Goal: Browse casually: Explore the website without a specific task or goal

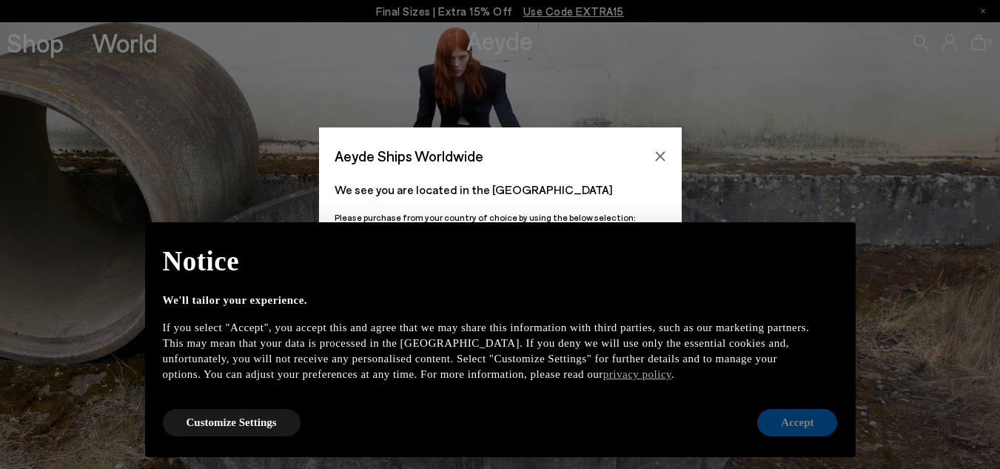
click at [799, 420] on button "Accept" at bounding box center [798, 422] width 80 height 27
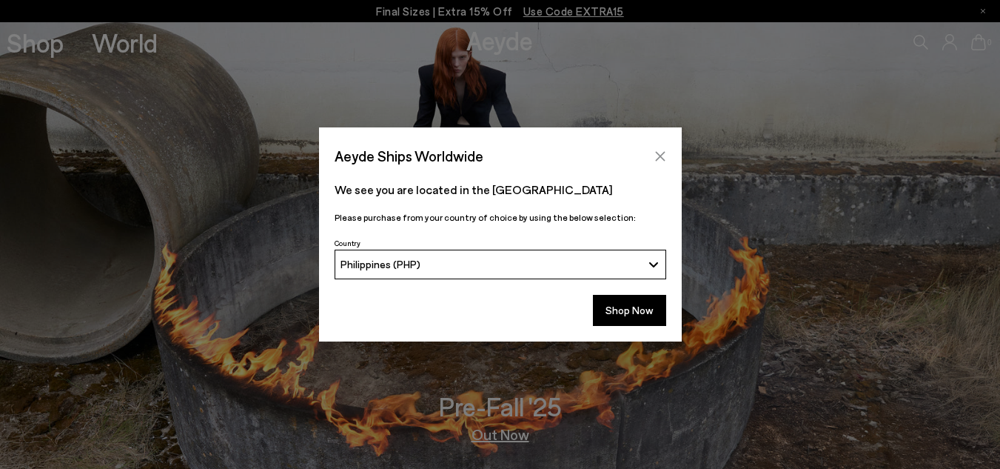
click at [662, 150] on icon "Close" at bounding box center [661, 156] width 12 height 12
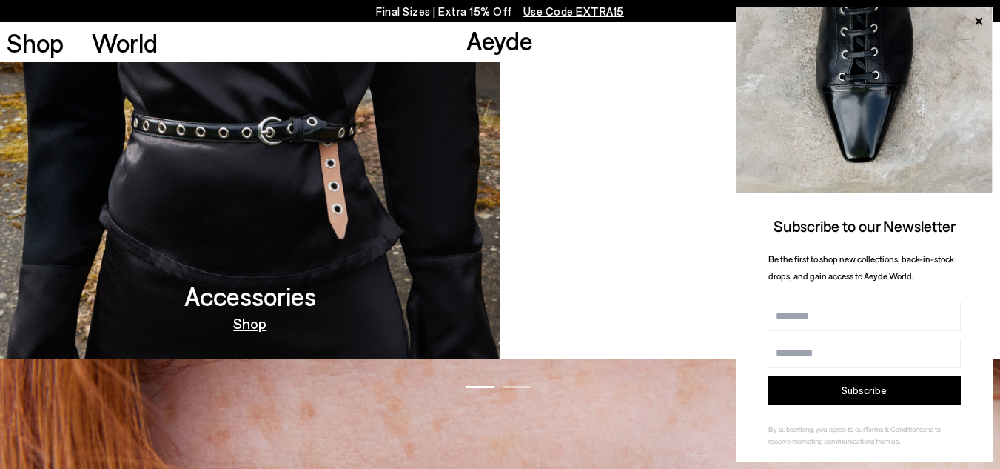
scroll to position [725, 0]
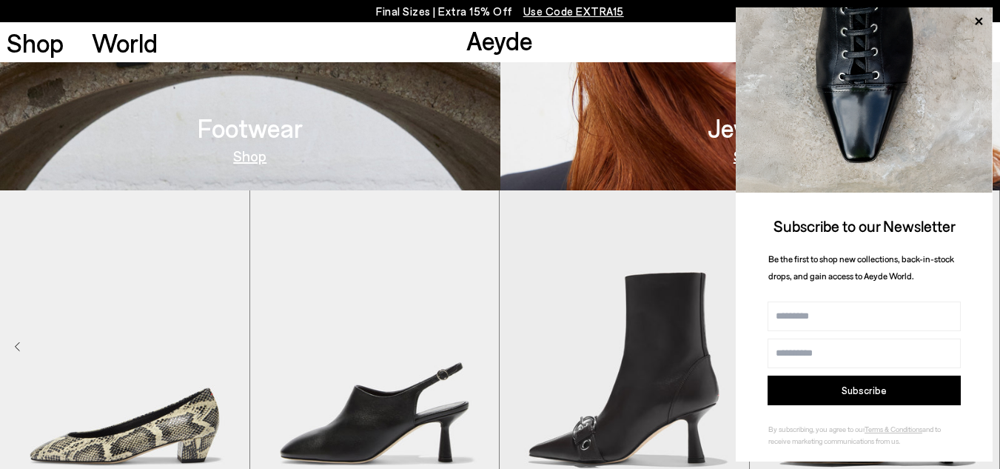
click at [243, 158] on link "Shop" at bounding box center [249, 155] width 33 height 15
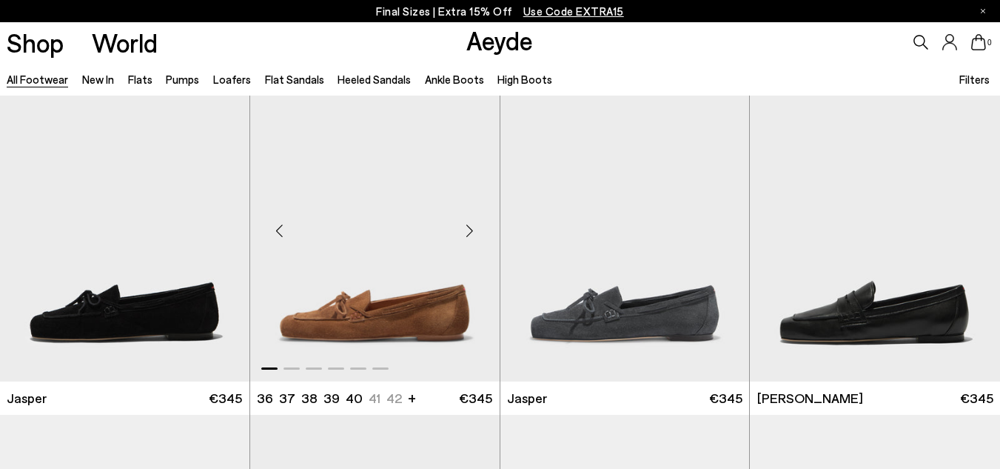
scroll to position [741, 0]
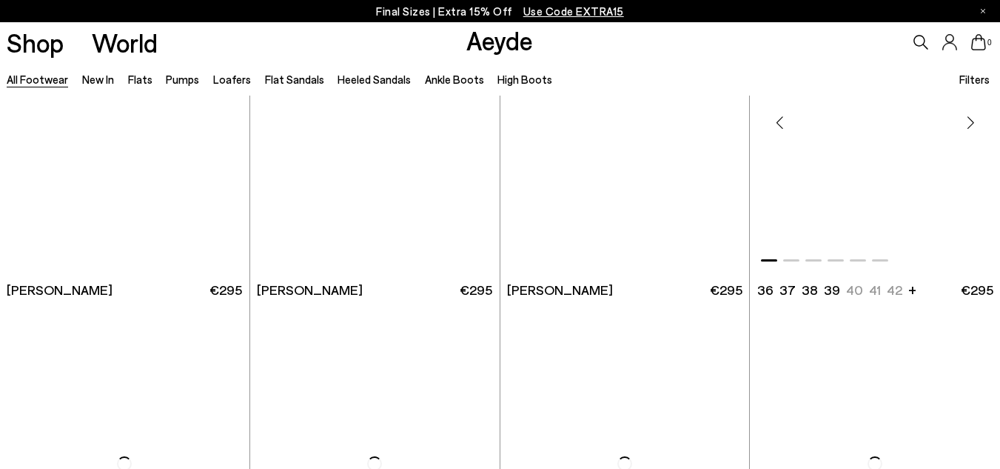
scroll to position [2444, 0]
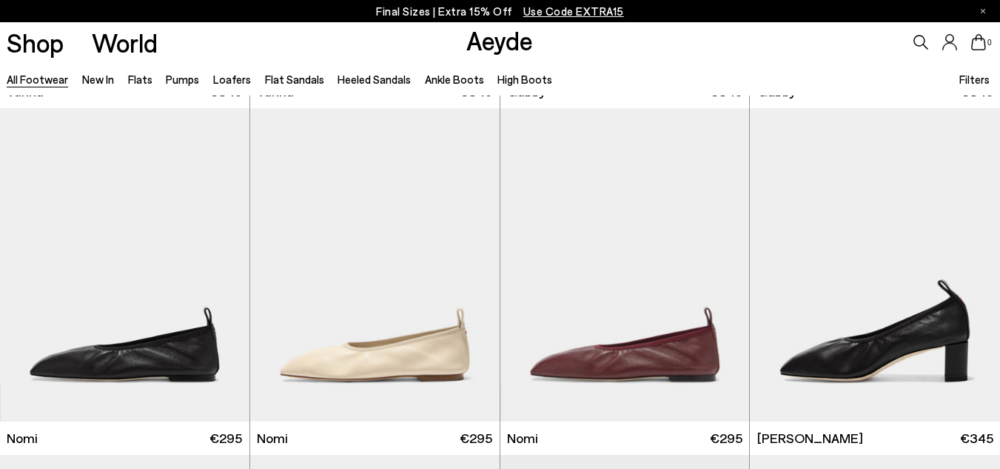
scroll to position [3481, 0]
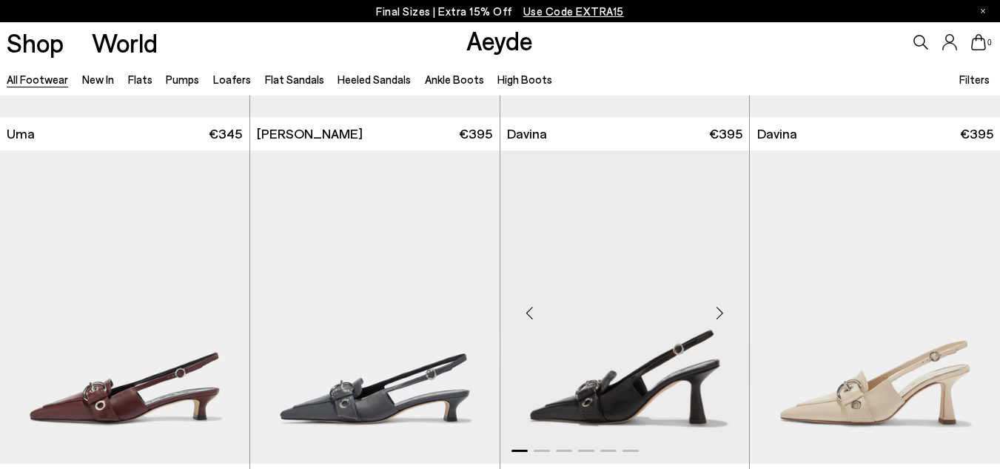
scroll to position [8072, 0]
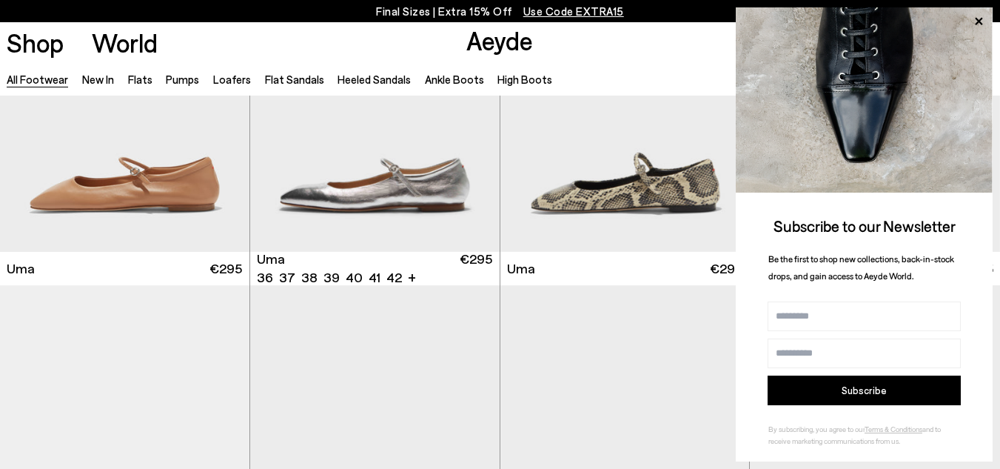
scroll to position [10294, 0]
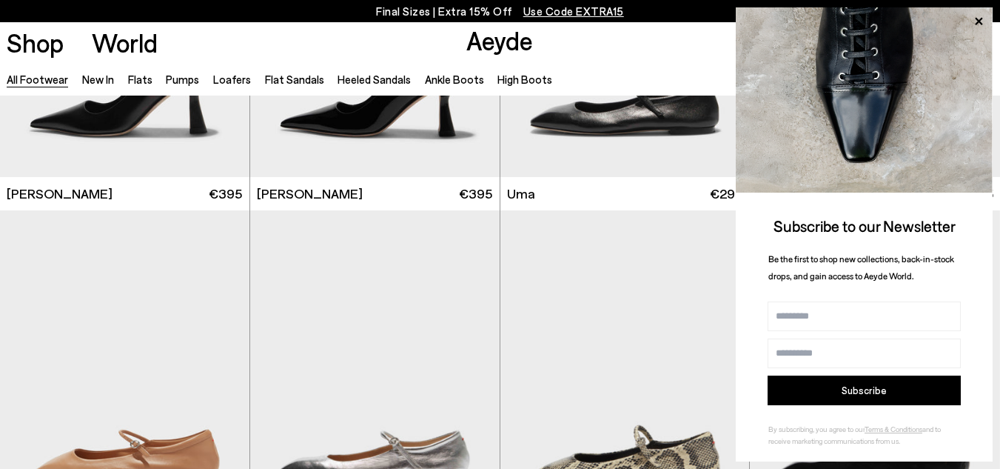
click at [978, 21] on icon at bounding box center [978, 21] width 19 height 19
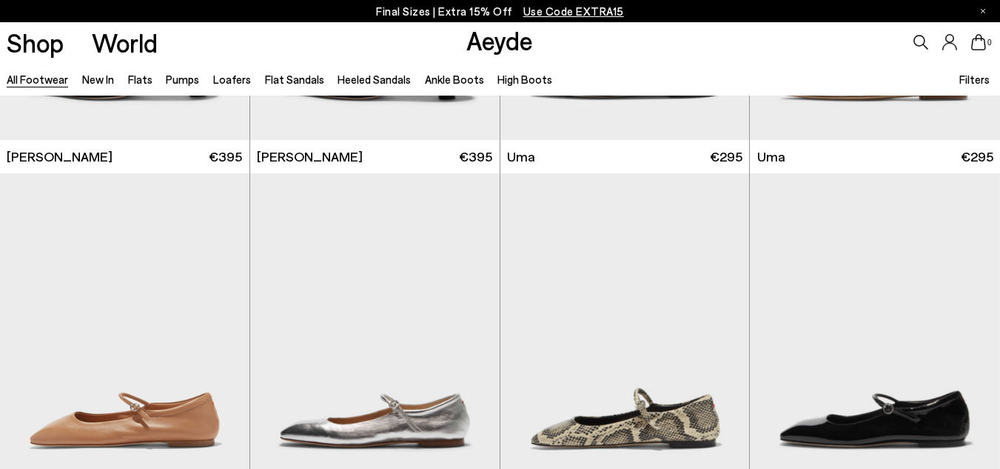
scroll to position [10886, 0]
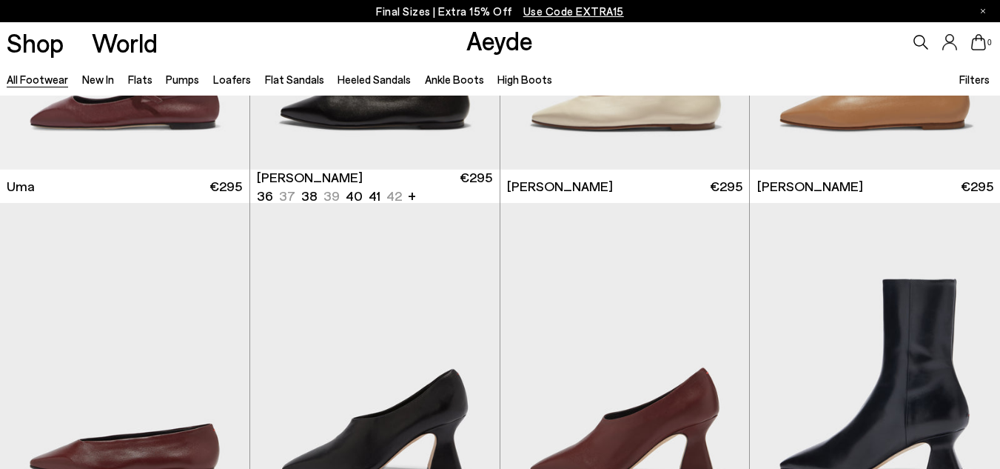
scroll to position [12580, 0]
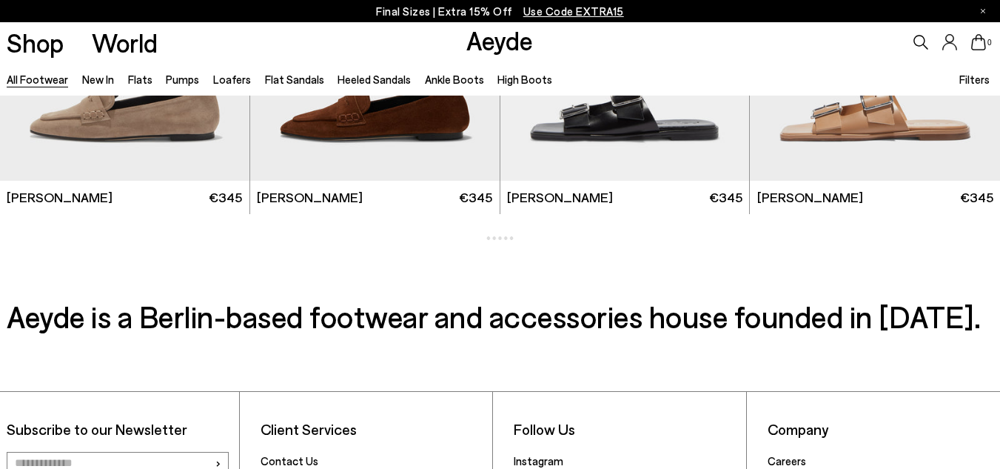
scroll to position [14661, 0]
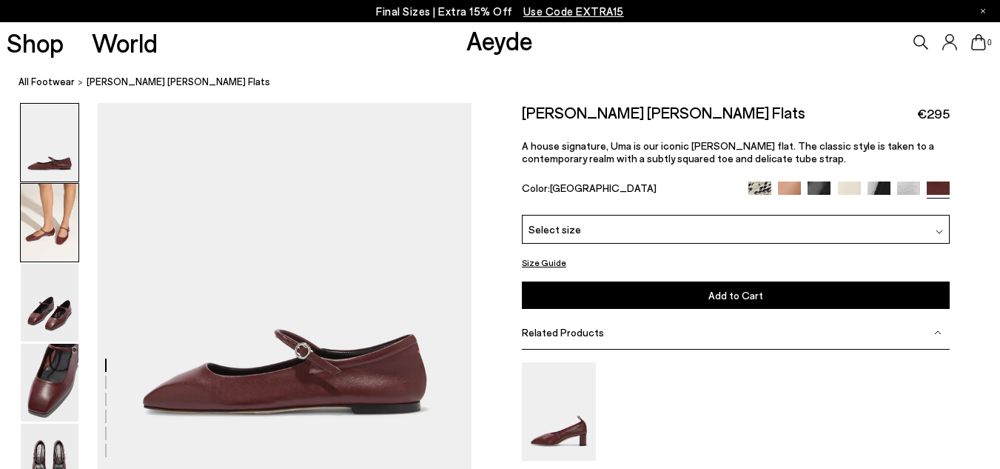
click at [44, 231] on img at bounding box center [50, 223] width 58 height 78
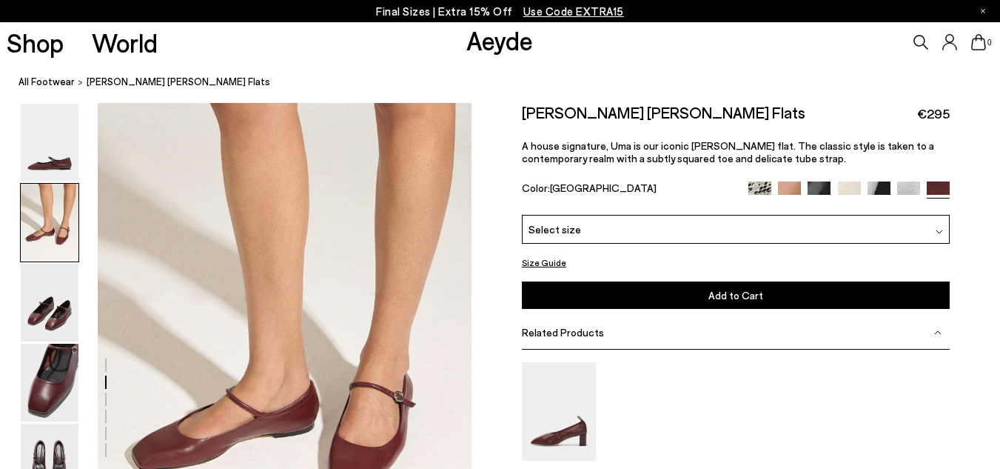
scroll to position [444, 0]
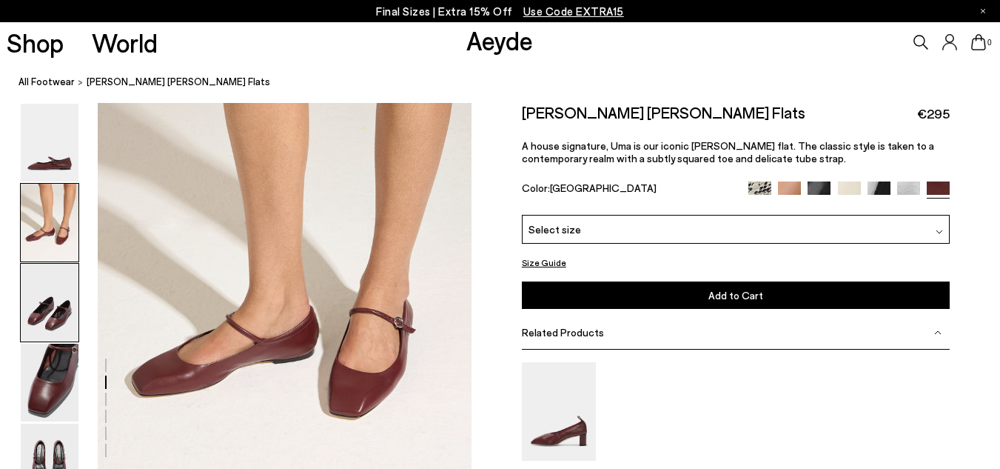
click at [35, 290] on img at bounding box center [50, 303] width 58 height 78
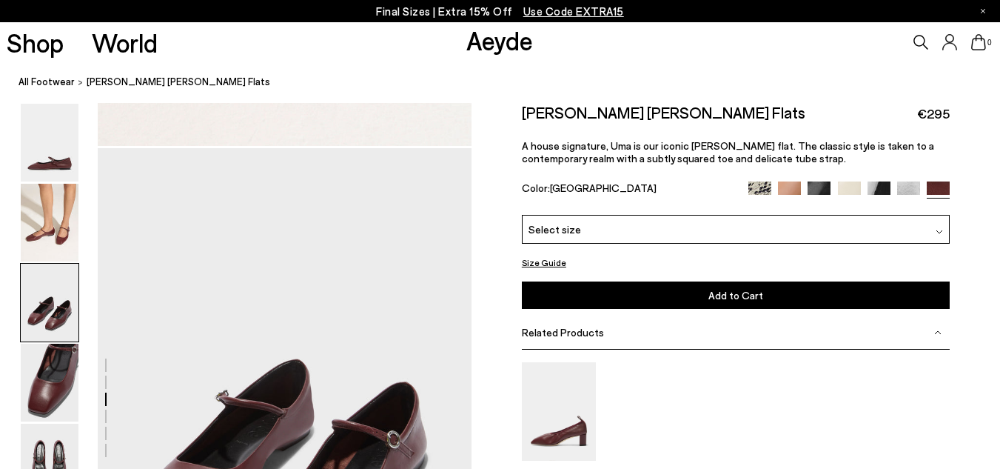
scroll to position [871, 0]
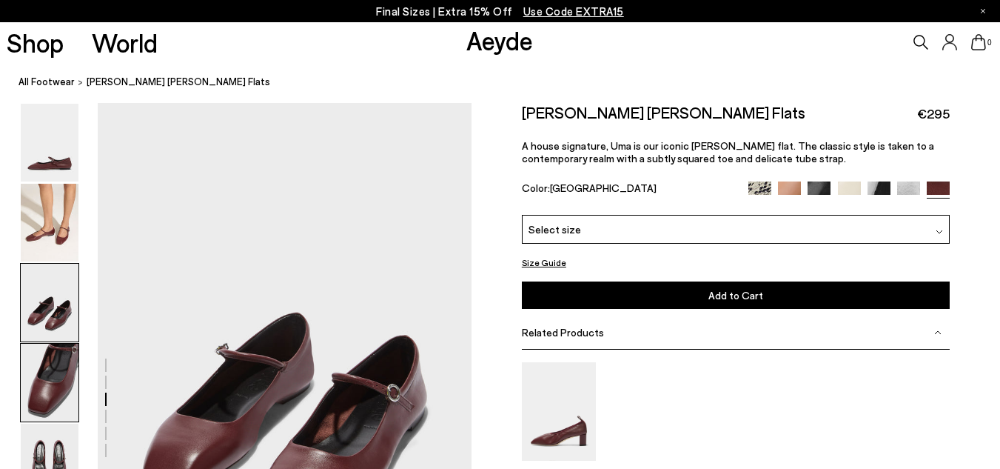
click at [58, 387] on img at bounding box center [50, 383] width 58 height 78
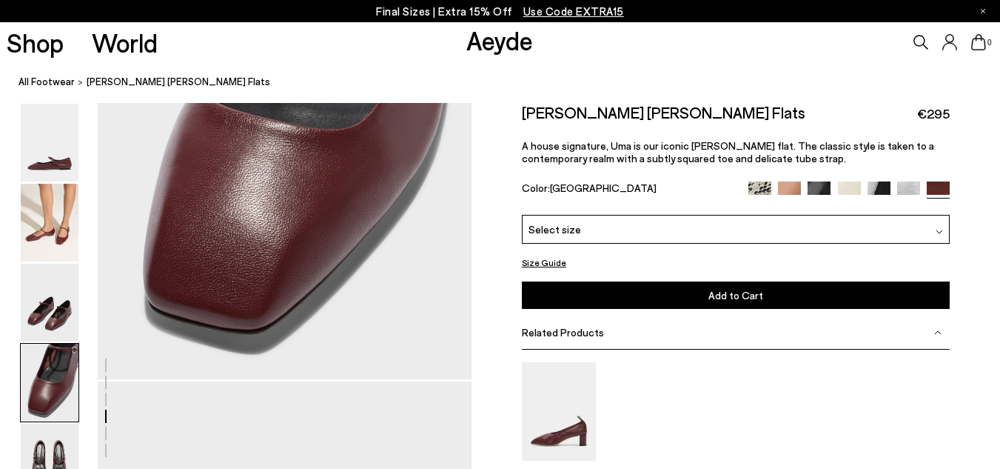
scroll to position [1742, 0]
